Goal: Information Seeking & Learning: Learn about a topic

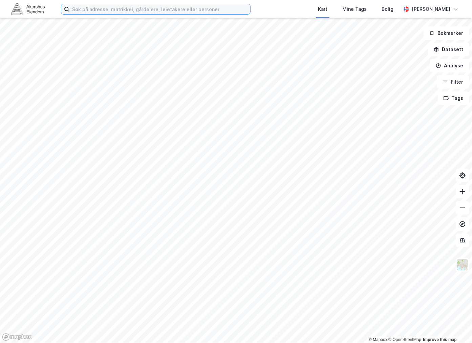
click at [192, 10] on input at bounding box center [159, 9] width 181 height 10
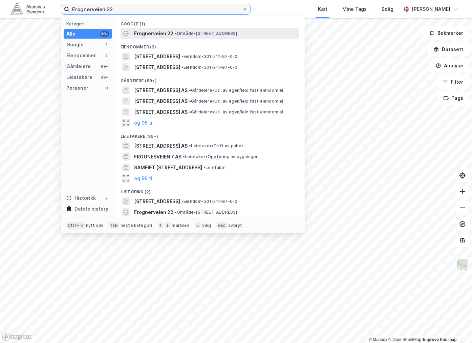
type input "Frognerveien 22"
click at [157, 32] on span "Frognerveien 22" at bounding box center [153, 33] width 39 height 8
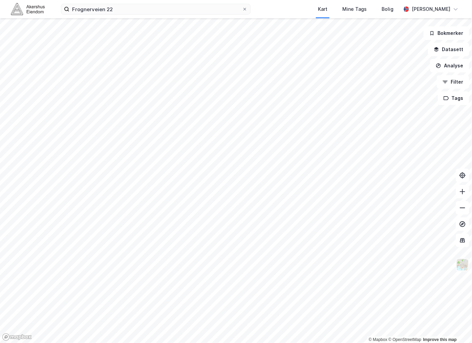
click at [460, 269] on img at bounding box center [462, 265] width 13 height 13
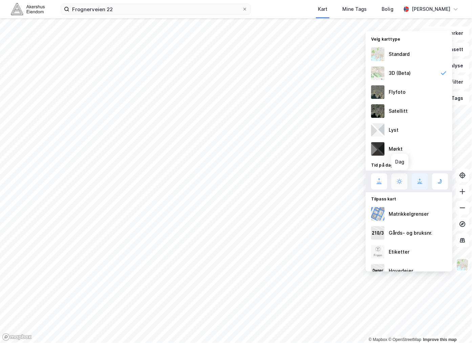
click at [404, 175] on button at bounding box center [400, 181] width 16 height 16
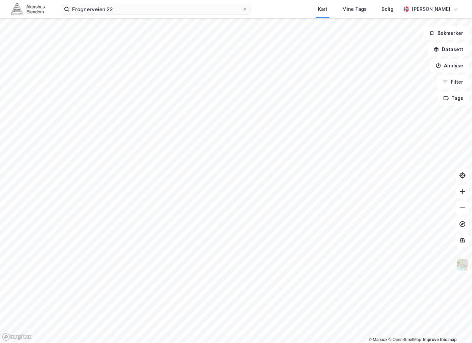
click at [462, 265] on img at bounding box center [462, 265] width 13 height 13
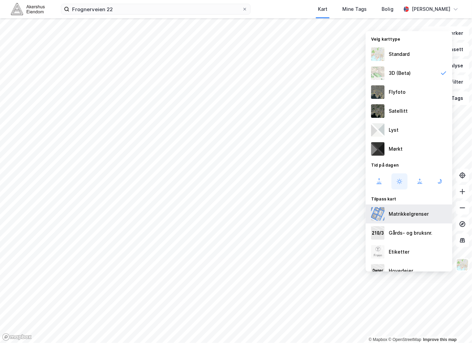
scroll to position [11, 0]
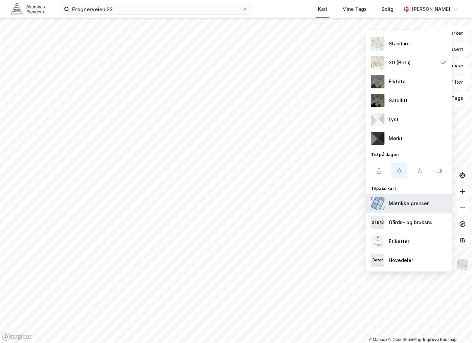
click at [417, 206] on div "Matrikkelgrenser" at bounding box center [409, 204] width 40 height 8
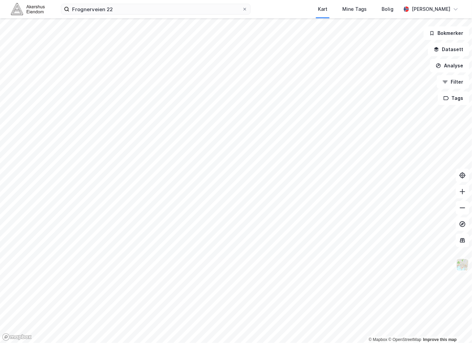
click at [468, 261] on img at bounding box center [462, 265] width 13 height 13
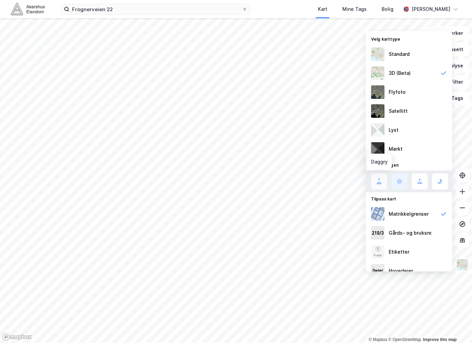
click at [381, 180] on icon at bounding box center [379, 182] width 8 height 8
click at [395, 182] on button at bounding box center [400, 181] width 16 height 16
click at [422, 182] on icon at bounding box center [421, 182] width 0 height 0
click at [435, 185] on button at bounding box center [440, 181] width 16 height 16
click at [396, 180] on icon at bounding box center [400, 182] width 8 height 8
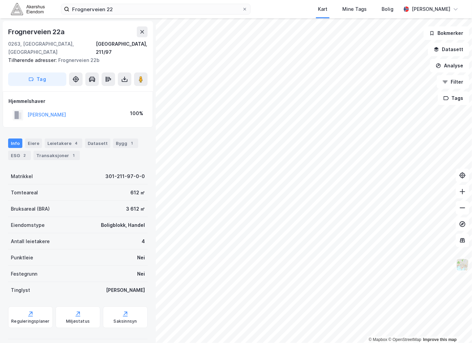
click at [468, 270] on img at bounding box center [462, 265] width 13 height 13
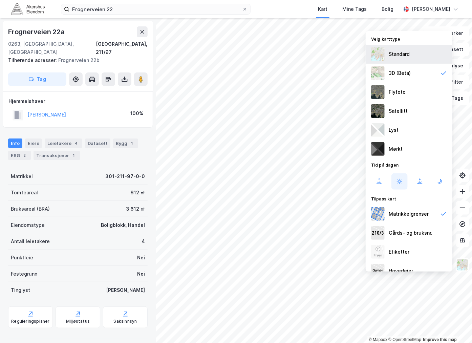
click at [396, 52] on div "Standard" at bounding box center [399, 54] width 21 height 8
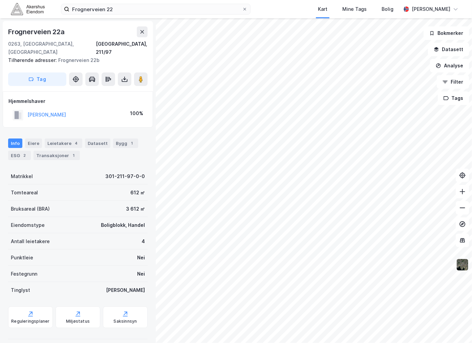
click at [465, 263] on img at bounding box center [462, 265] width 13 height 13
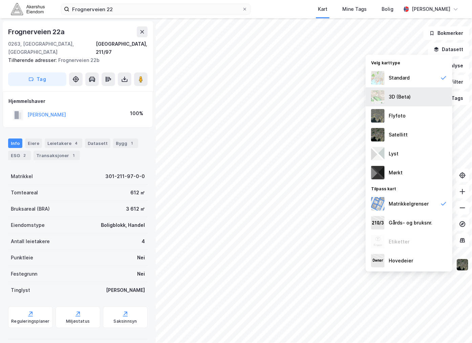
click at [410, 100] on div "3D (Beta)" at bounding box center [400, 97] width 22 height 8
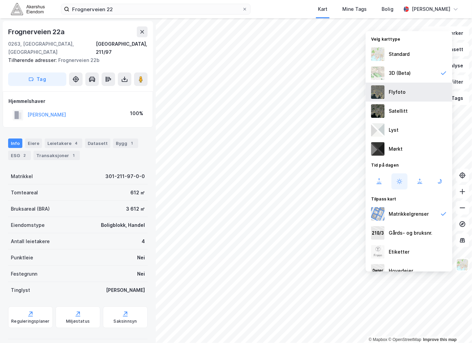
click at [408, 91] on div "Flyfoto" at bounding box center [409, 92] width 87 height 19
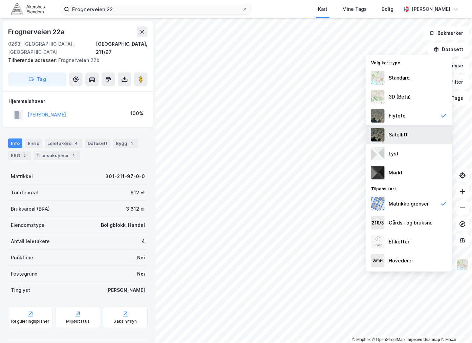
click at [403, 136] on div "Satellitt" at bounding box center [398, 135] width 19 height 8
